Goal: Task Accomplishment & Management: Manage account settings

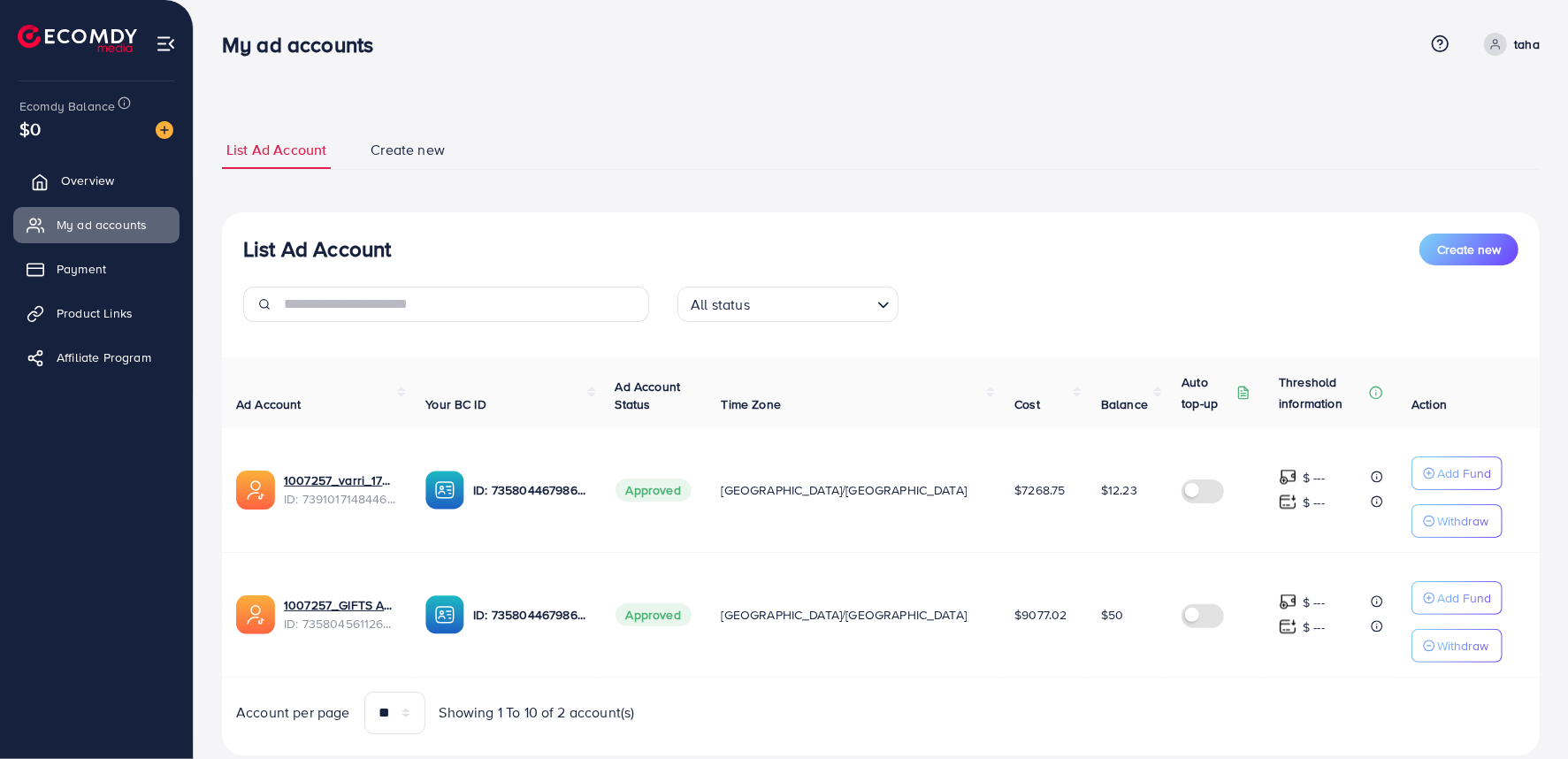
click at [110, 188] on link "Overview" at bounding box center [96, 180] width 167 height 35
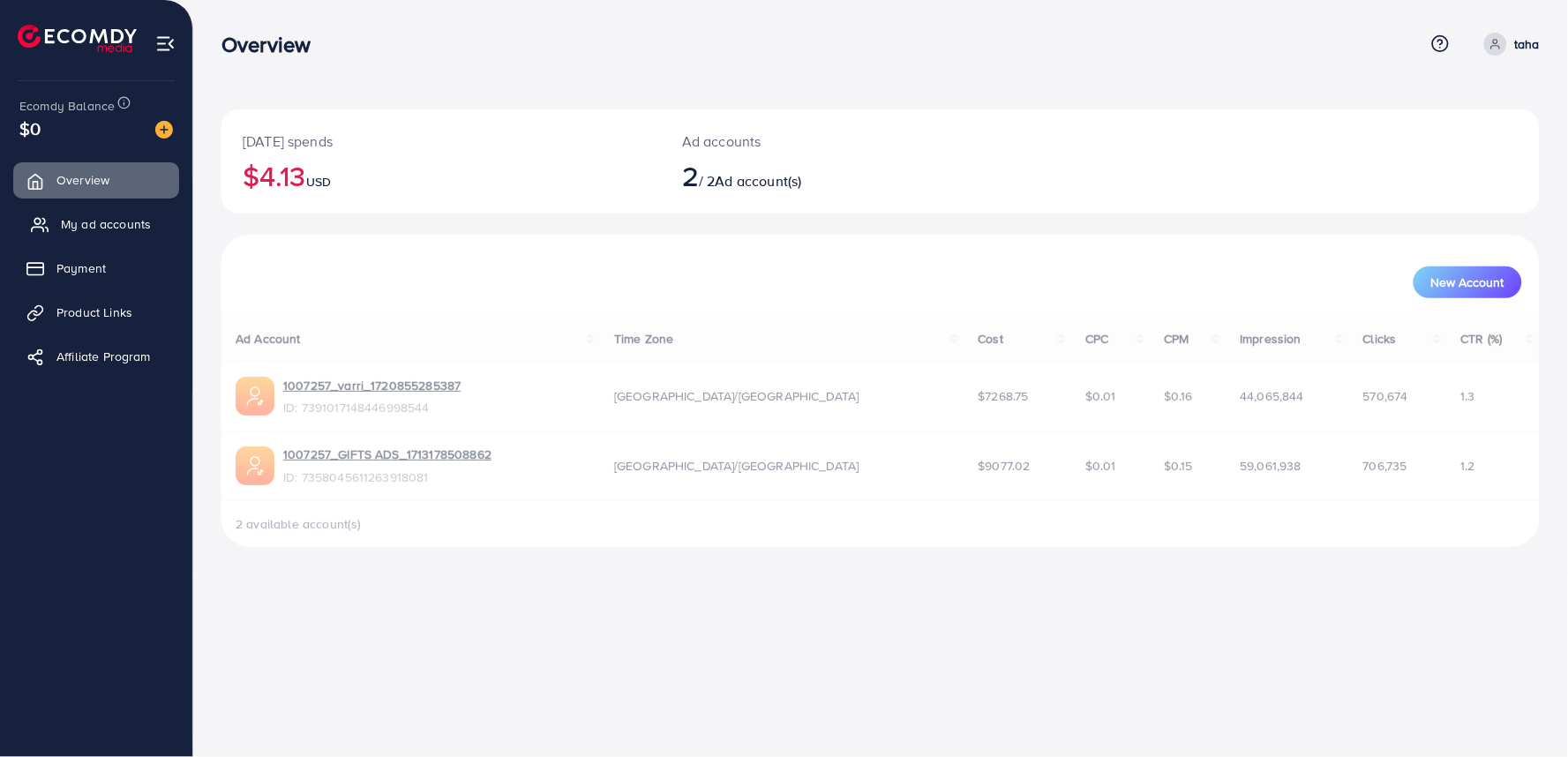
click at [107, 222] on span "My ad accounts" at bounding box center [105, 224] width 90 height 18
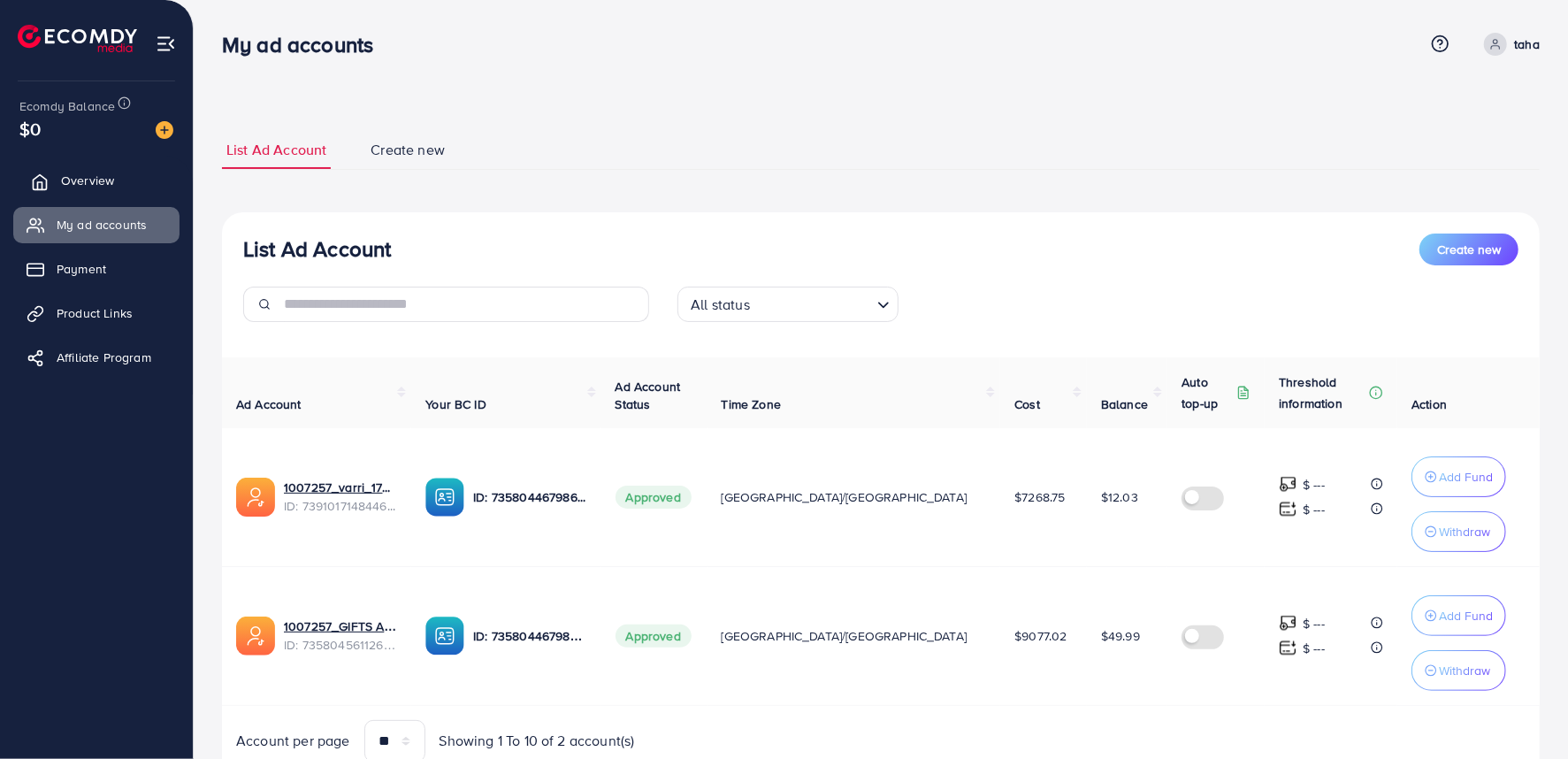
click at [115, 188] on link "Overview" at bounding box center [96, 180] width 167 height 35
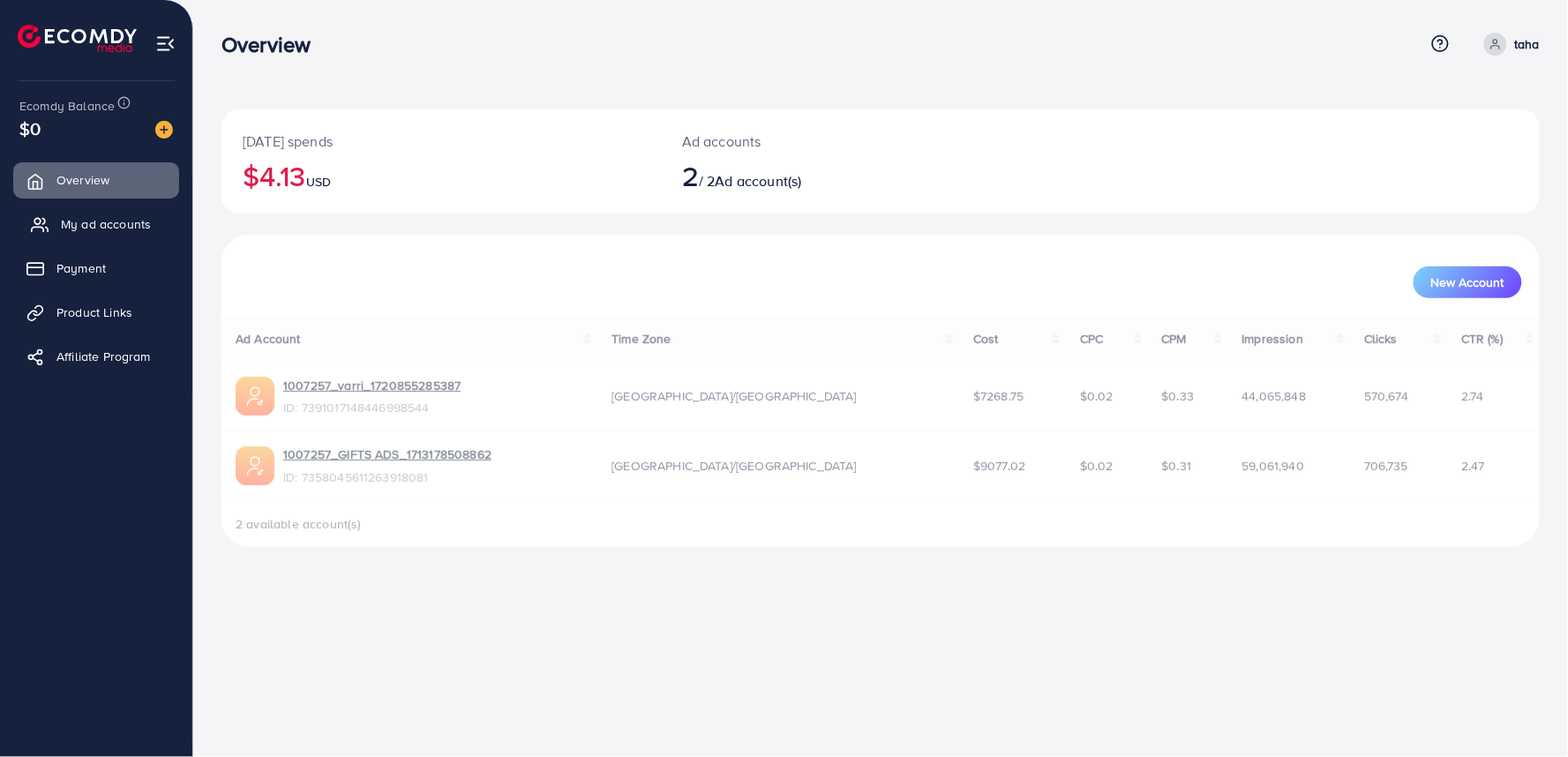
click at [116, 220] on span "My ad accounts" at bounding box center [105, 224] width 90 height 18
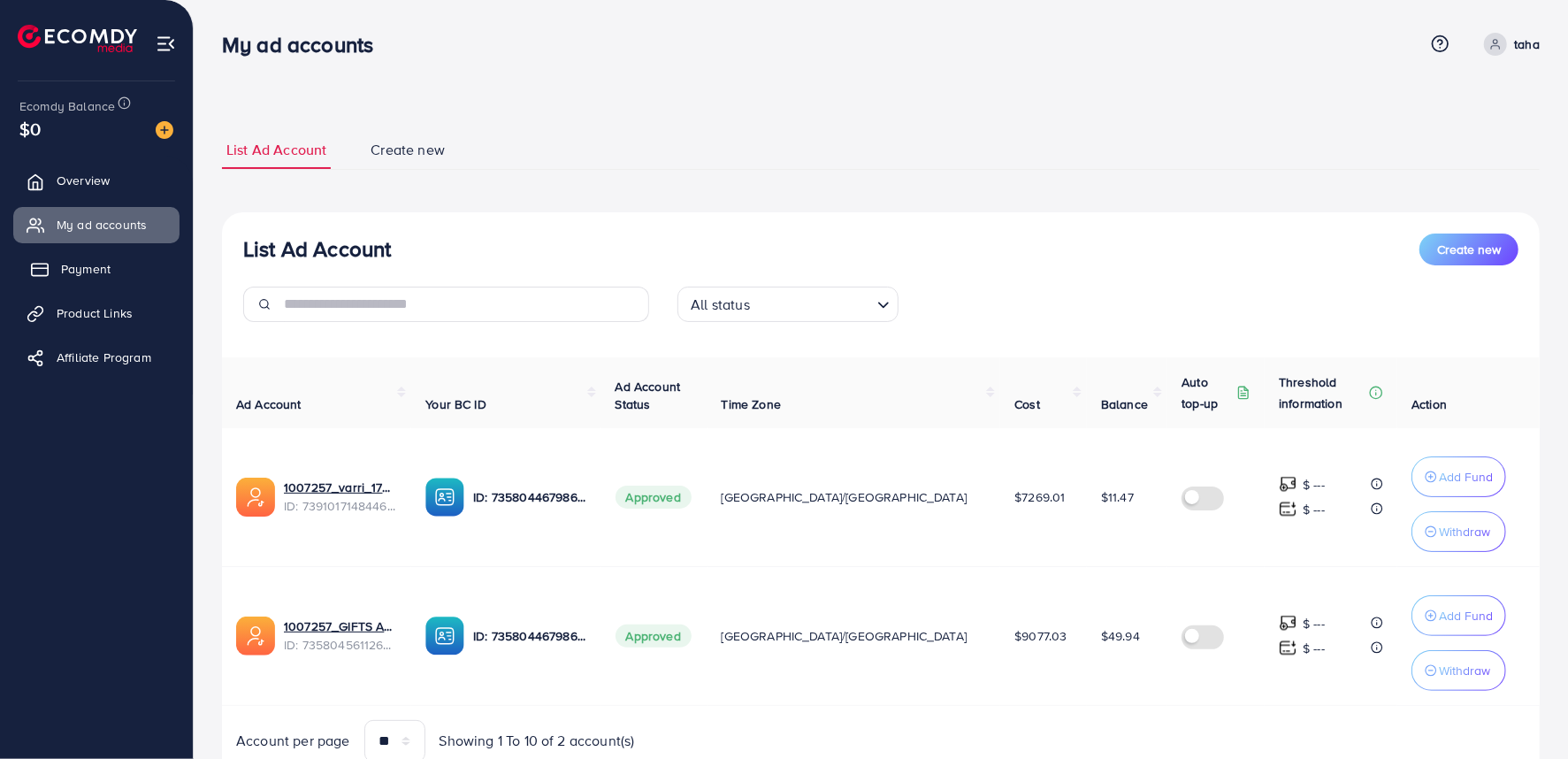
click at [135, 284] on link "Payment" at bounding box center [96, 269] width 167 height 35
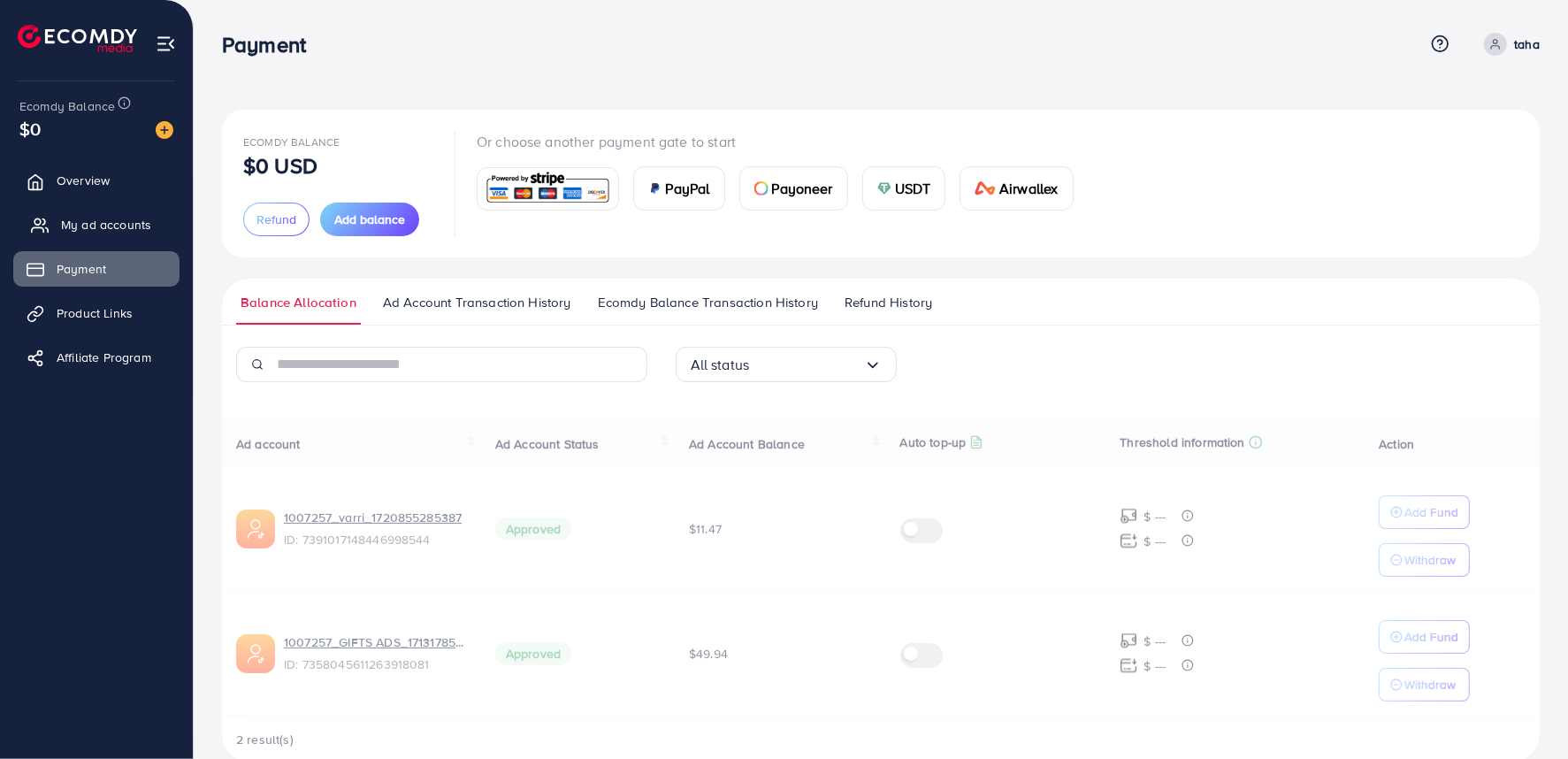
click at [139, 229] on span "My ad accounts" at bounding box center [106, 225] width 90 height 18
